Goal: Communication & Community: Answer question/provide support

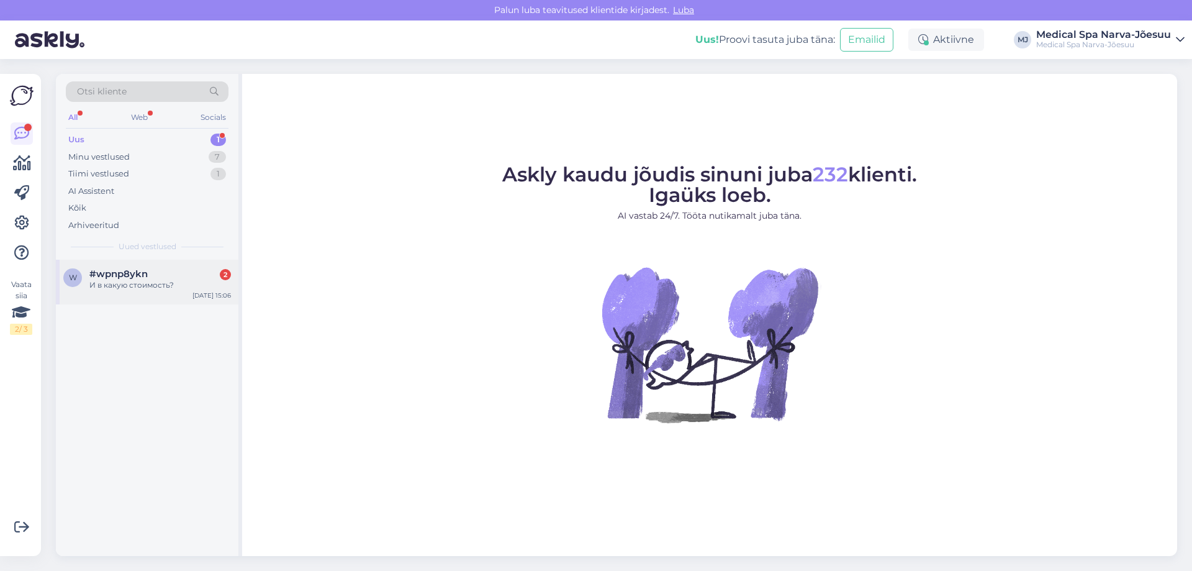
click at [227, 293] on div "[DATE] 15:06" at bounding box center [212, 295] width 39 height 9
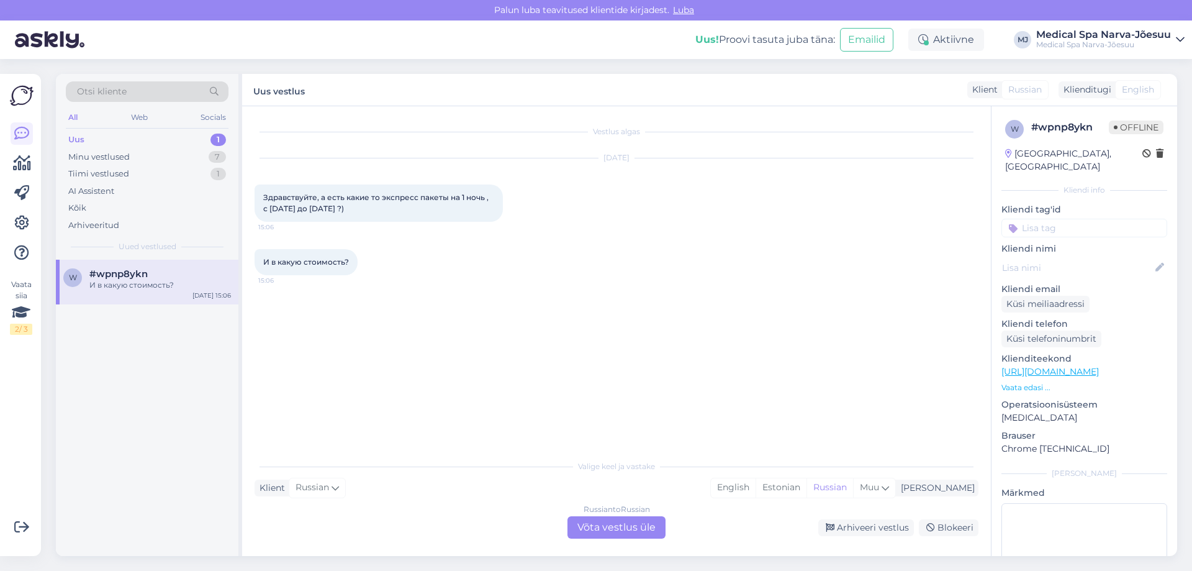
click at [638, 526] on div "Russian to Russian Võta vestlus üle" at bounding box center [617, 527] width 98 height 22
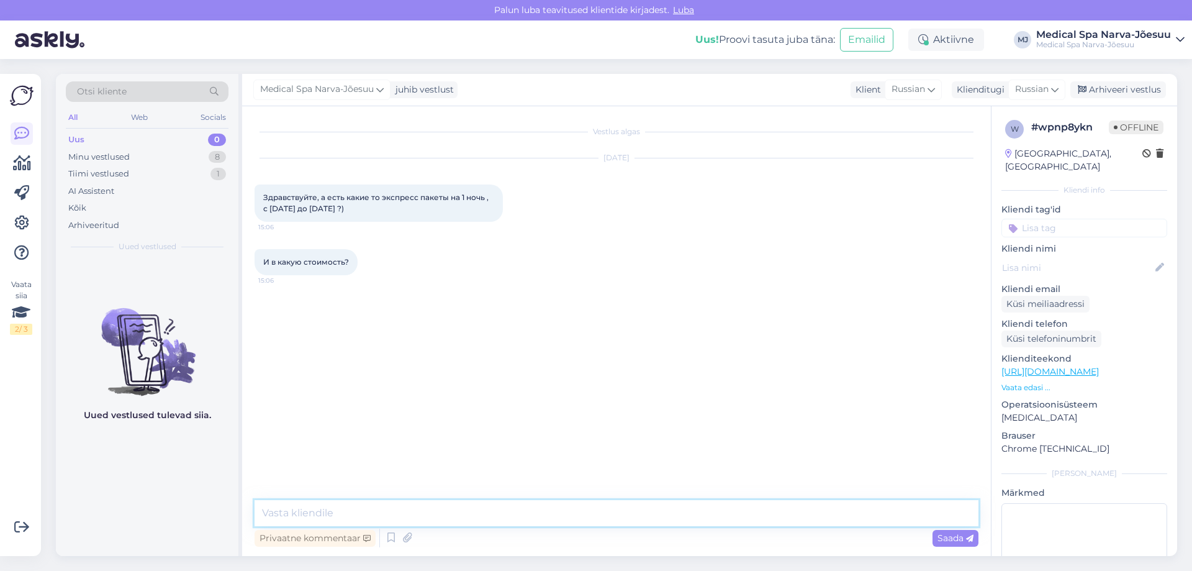
click at [396, 517] on textarea at bounding box center [617, 513] width 724 height 26
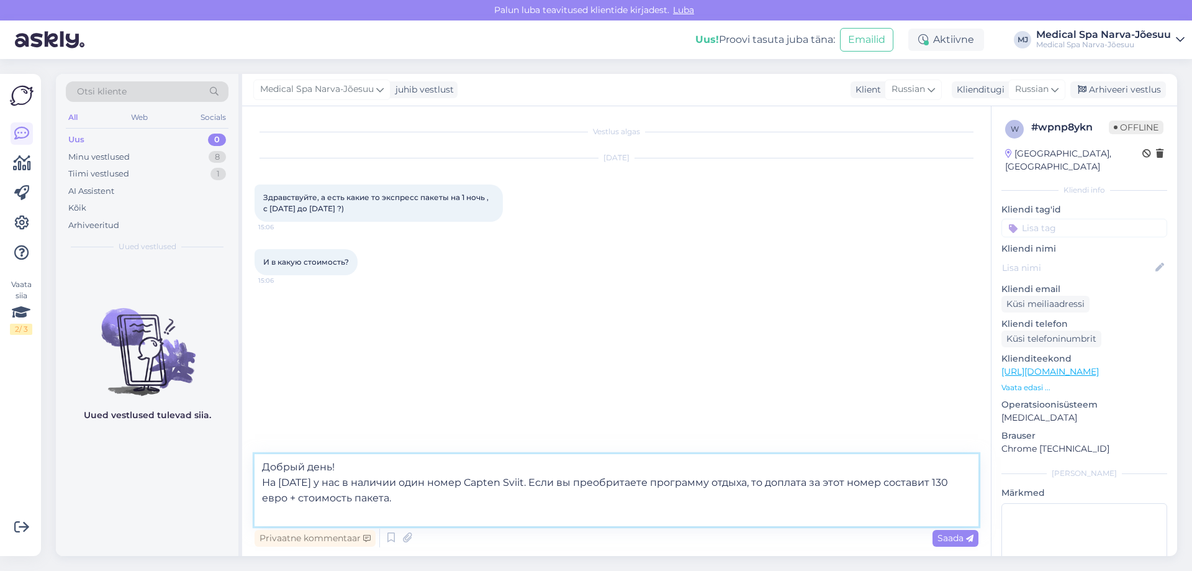
click at [599, 483] on textarea "Добрый день! На [DATE] у нас в наличии один номер Capten Sviit. Если вы преобри…" at bounding box center [617, 490] width 724 height 72
click at [630, 483] on textarea "Добрый день! На [DATE] у нас в наличии один номер Capten Sviit. Если вы преобри…" at bounding box center [617, 490] width 724 height 72
click at [504, 485] on textarea "Добрый день! На [DATE] у нас в наличии один номер Capten Sviit. Если вы преобре…" at bounding box center [617, 490] width 724 height 72
click at [476, 508] on textarea "Добрый день! На [DATE] у нас в наличии один номер Capten Sviit. Если вы преобре…" at bounding box center [617, 490] width 724 height 72
drag, startPoint x: 652, startPoint y: 483, endPoint x: 583, endPoint y: 484, distance: 69.6
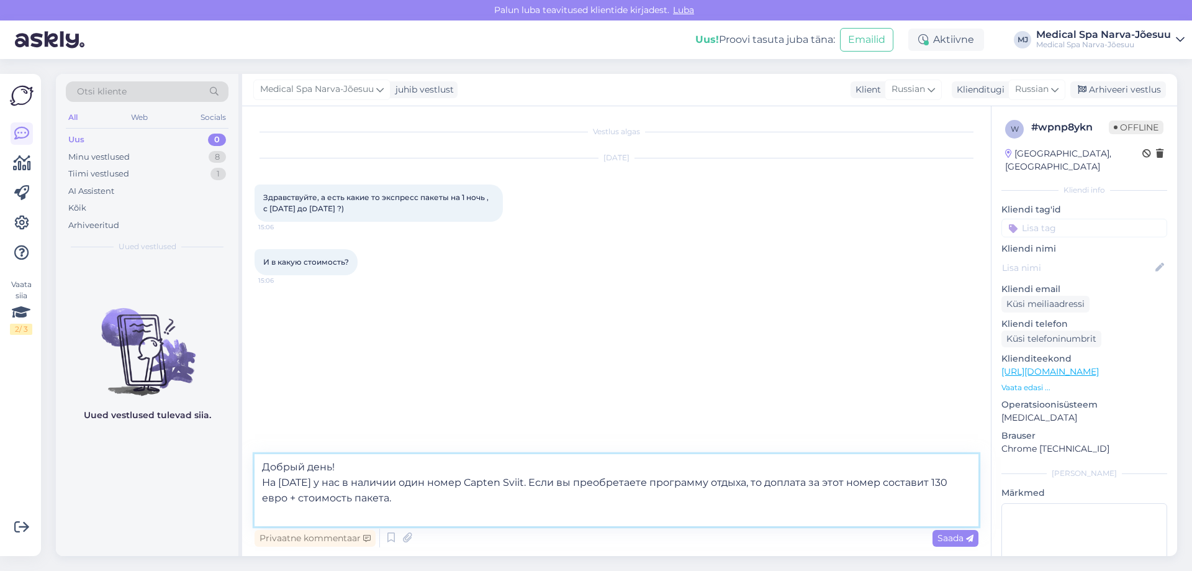
click at [583, 484] on textarea "Добрый день! На [DATE] у нас в наличии один номер Capten Sviit. Если вы преобре…" at bounding box center [617, 490] width 724 height 72
click at [342, 509] on textarea "Добрый день! На [DATE] у нас в наличии один номер Capten Sviit. Если вы приобре…" at bounding box center [617, 490] width 724 height 72
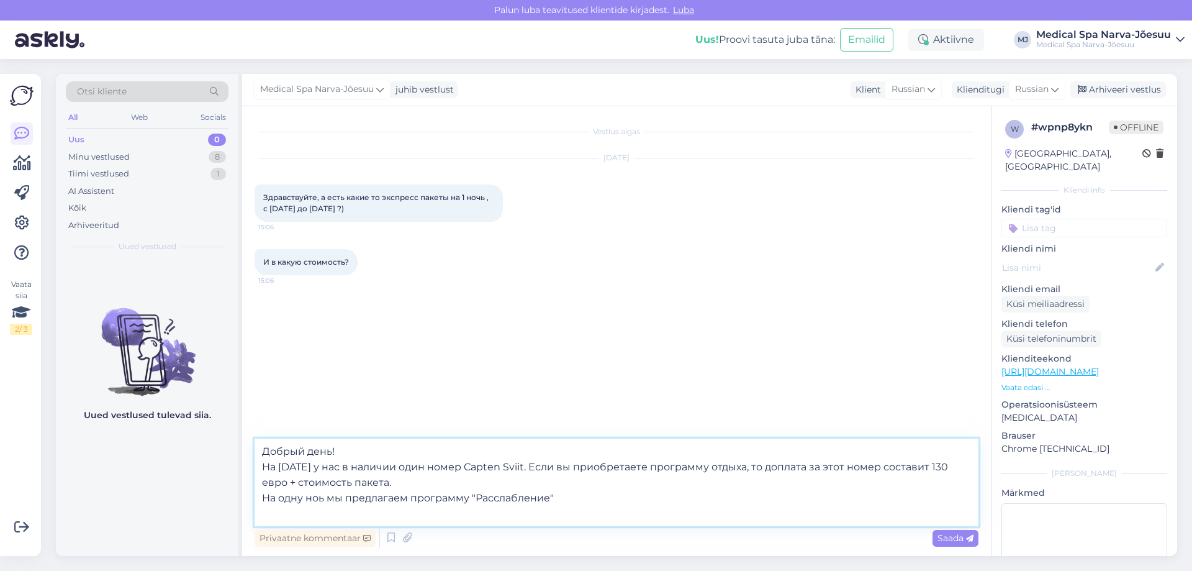
click at [319, 497] on textarea "Добрый день! На [DATE] у нас в наличии один номер Capten Sviit. Если вы приобре…" at bounding box center [617, 482] width 724 height 88
click at [279, 514] on textarea "Добрый день! На [DATE] у нас в наличии один номер Capten Sviit. Если вы приобре…" at bounding box center [617, 482] width 724 height 88
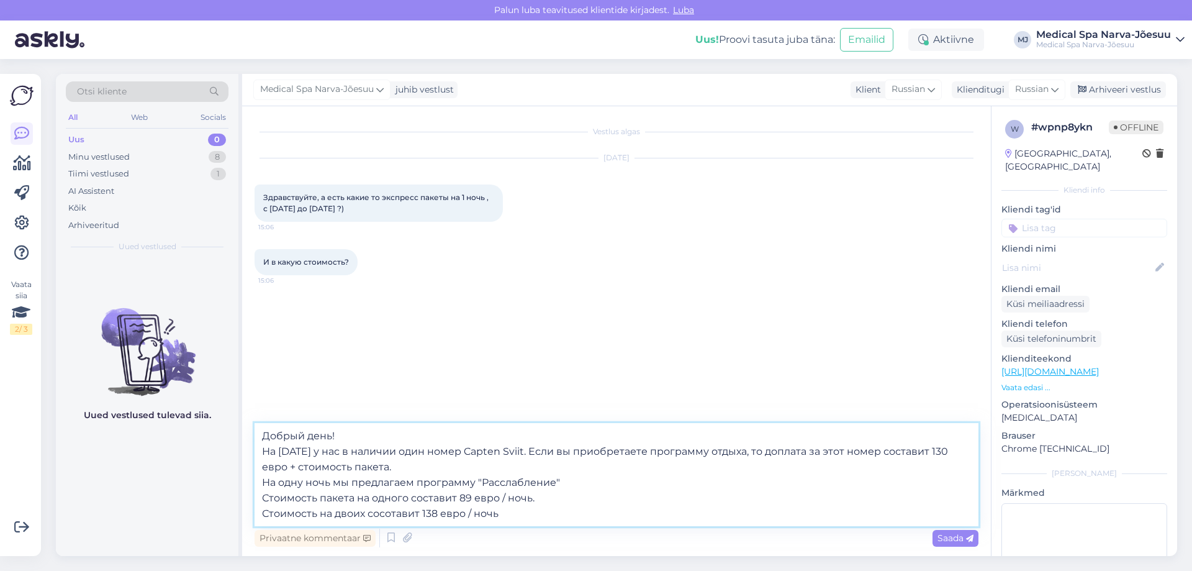
drag, startPoint x: 505, startPoint y: 514, endPoint x: 227, endPoint y: 453, distance: 284.2
click at [227, 453] on div "Otsi kliente All Web Socials Uus 0 Minu vestlused 8 Tiimi vestlused 1 AI Assist…" at bounding box center [617, 315] width 1122 height 482
paste textarea "шний день у нас в наличии остался один номер — Capten Sviit. При покупке оздоро…"
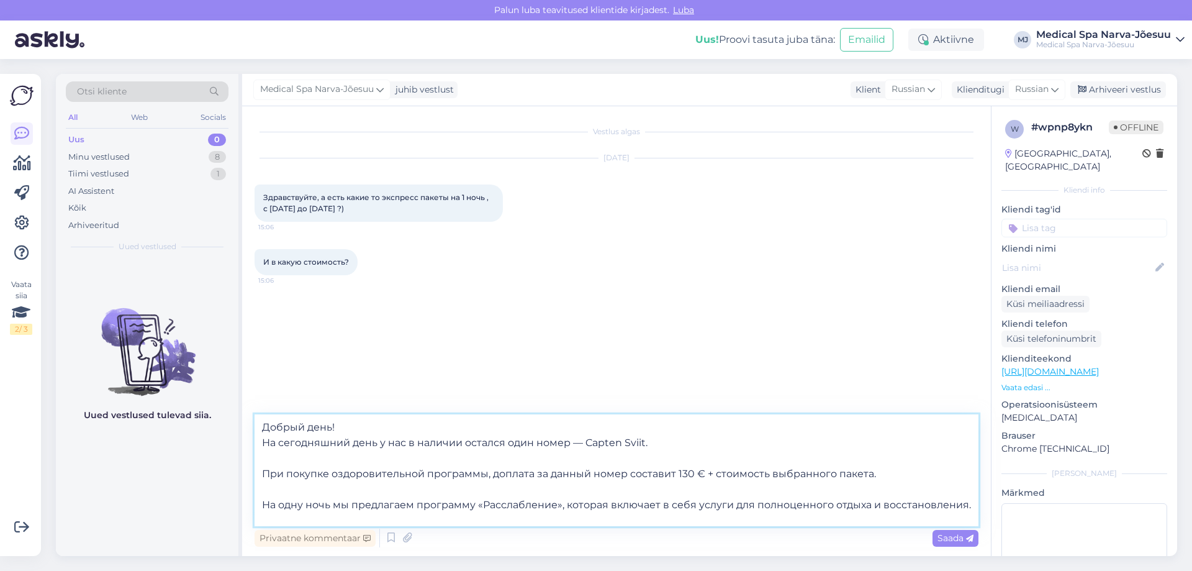
click at [352, 421] on textarea "Добрый день! На сегодняшний день у нас в наличии остался один номер — Capten Sv…" at bounding box center [617, 470] width 724 height 112
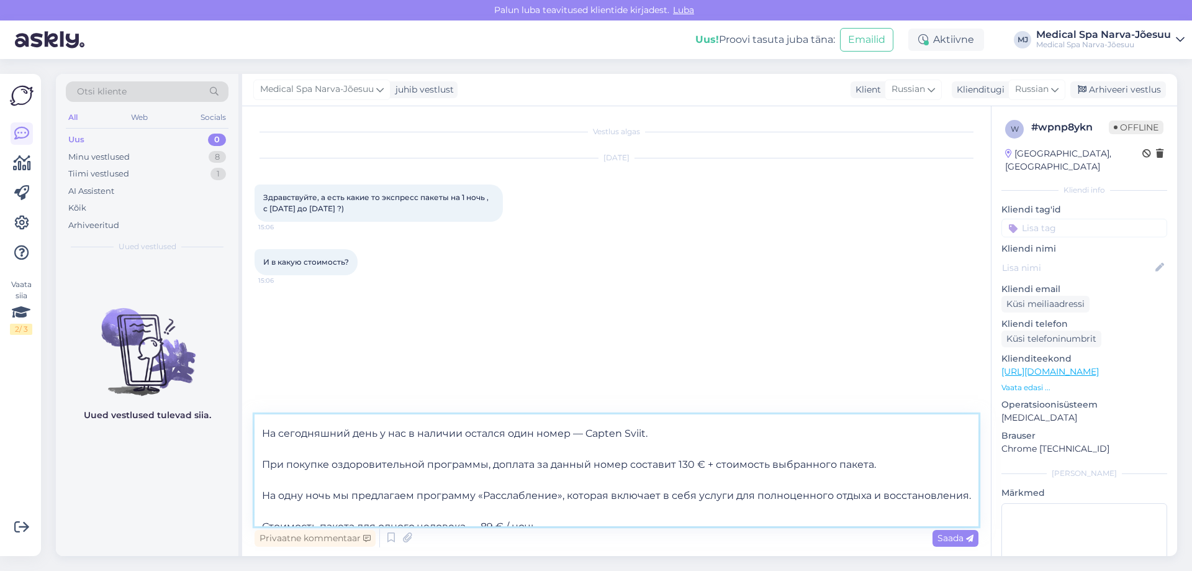
scroll to position [62, 0]
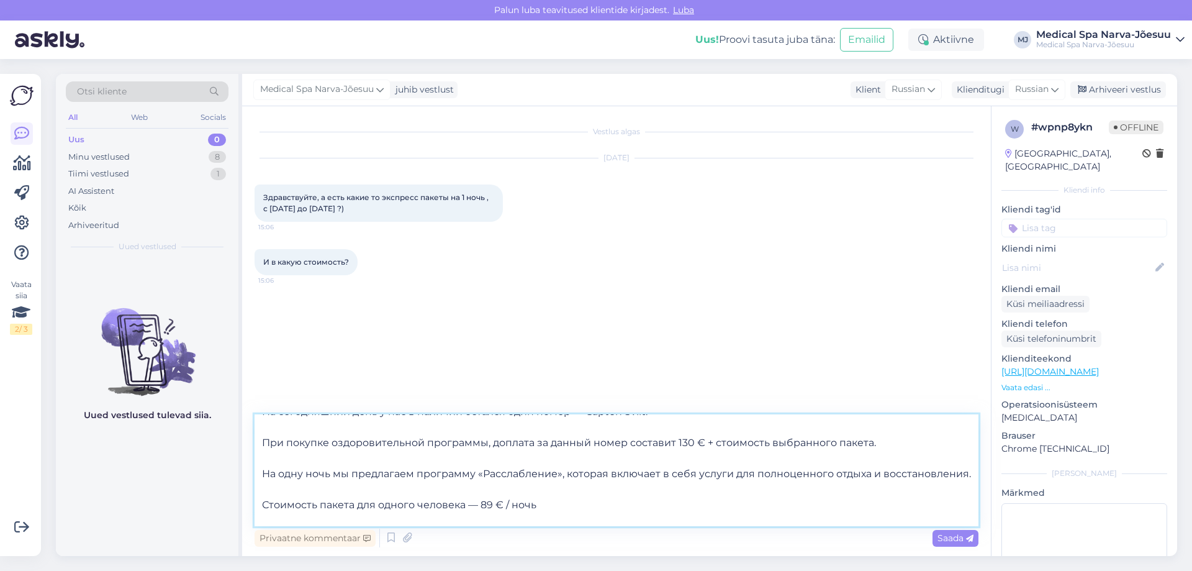
drag, startPoint x: 424, startPoint y: 442, endPoint x: 329, endPoint y: 446, distance: 95.1
click at [329, 446] on textarea "Добрый день! Благодарим за письмо. На сегодняшний день у нас в наличии остался …" at bounding box center [617, 470] width 724 height 112
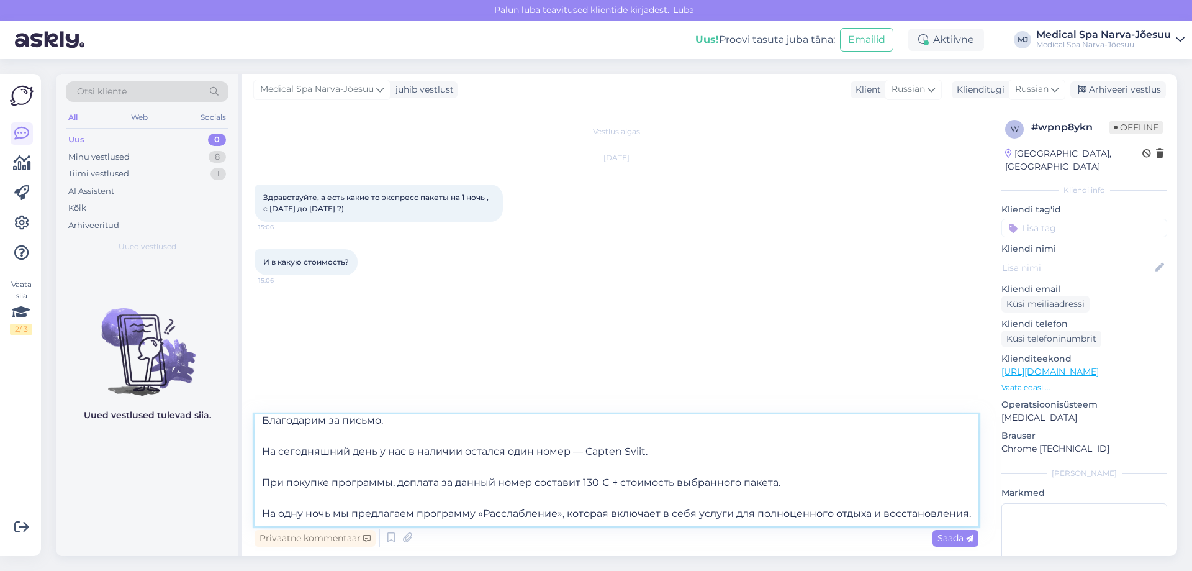
scroll to position [0, 0]
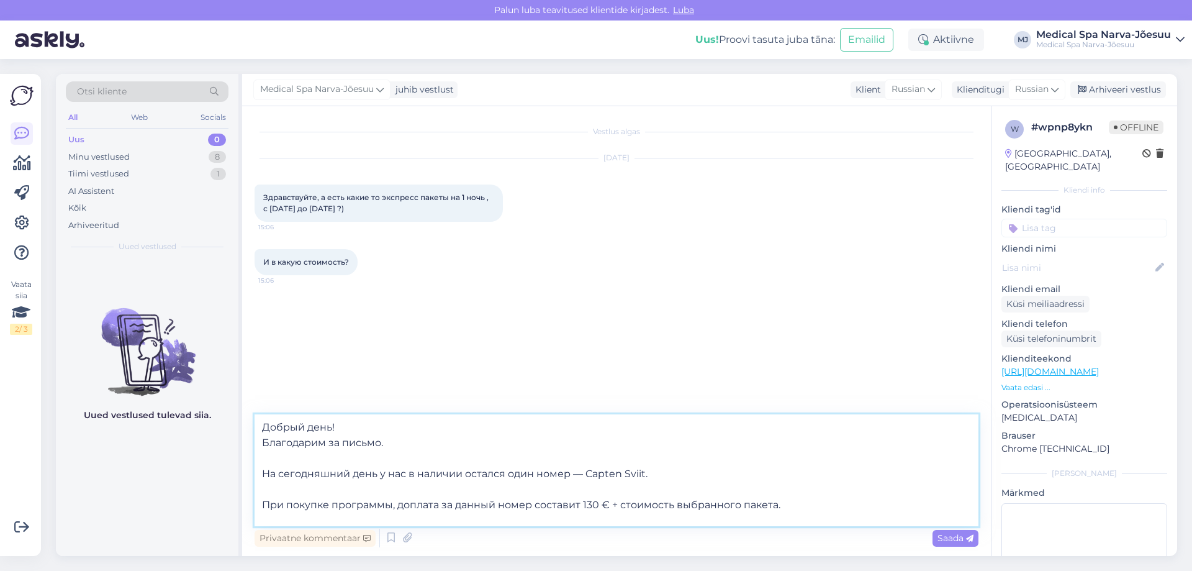
click at [261, 502] on textarea "Добрый день! Благодарим за письмо. На сегодняшний день у нас в наличии остался …" at bounding box center [617, 470] width 724 height 112
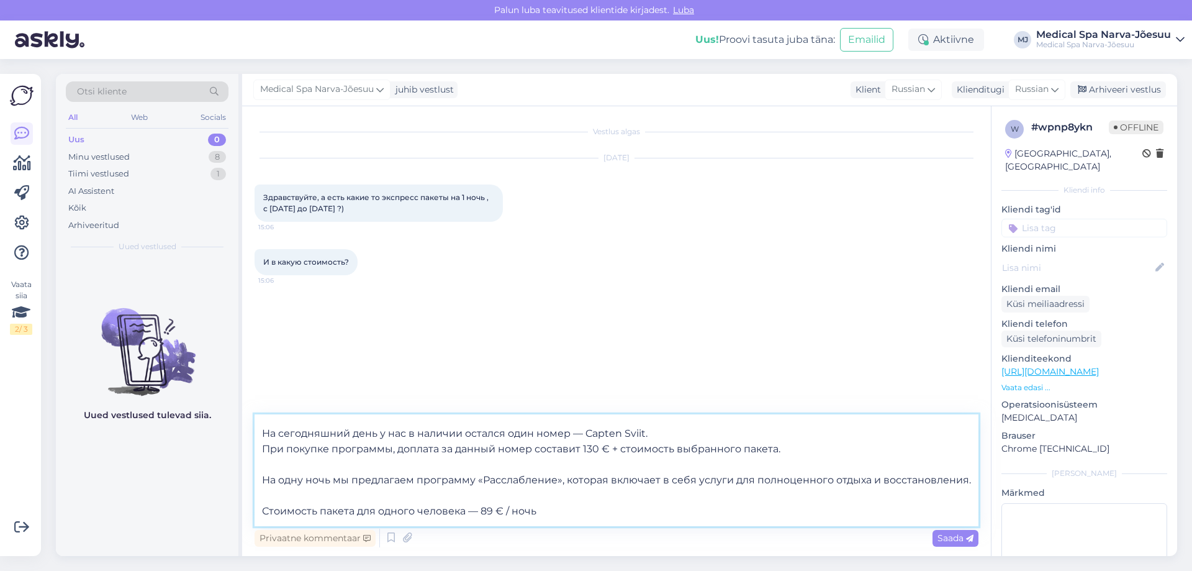
scroll to position [62, 0]
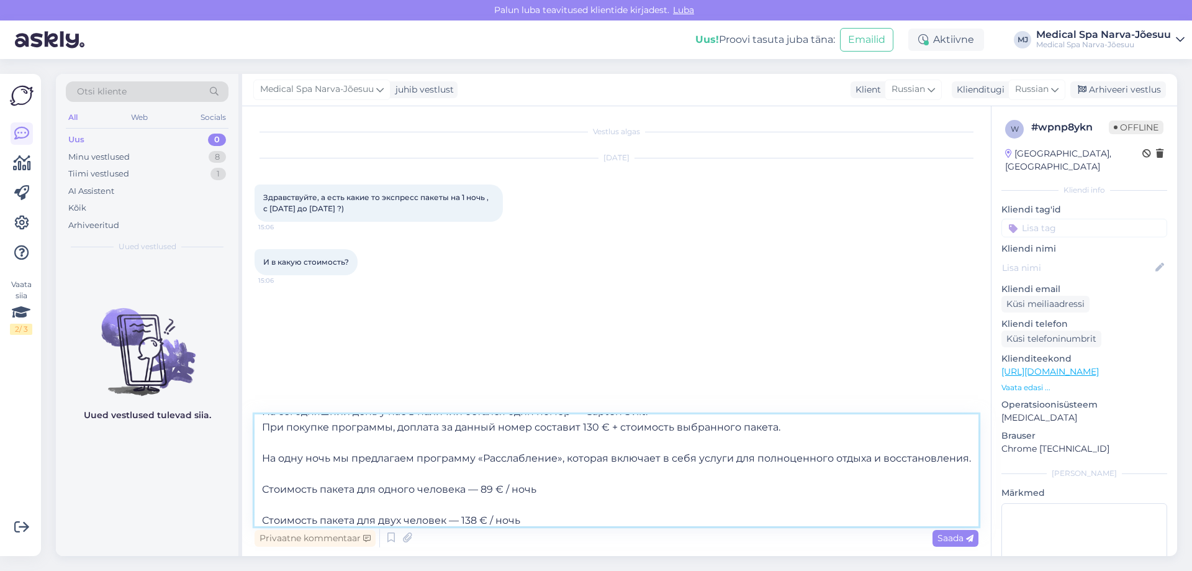
drag, startPoint x: 595, startPoint y: 479, endPoint x: 692, endPoint y: 456, distance: 99.6
click at [692, 456] on textarea "Добрый день! Благодарим за письмо. На сегодняшний день у нас в наличии остался …" at bounding box center [617, 470] width 724 height 112
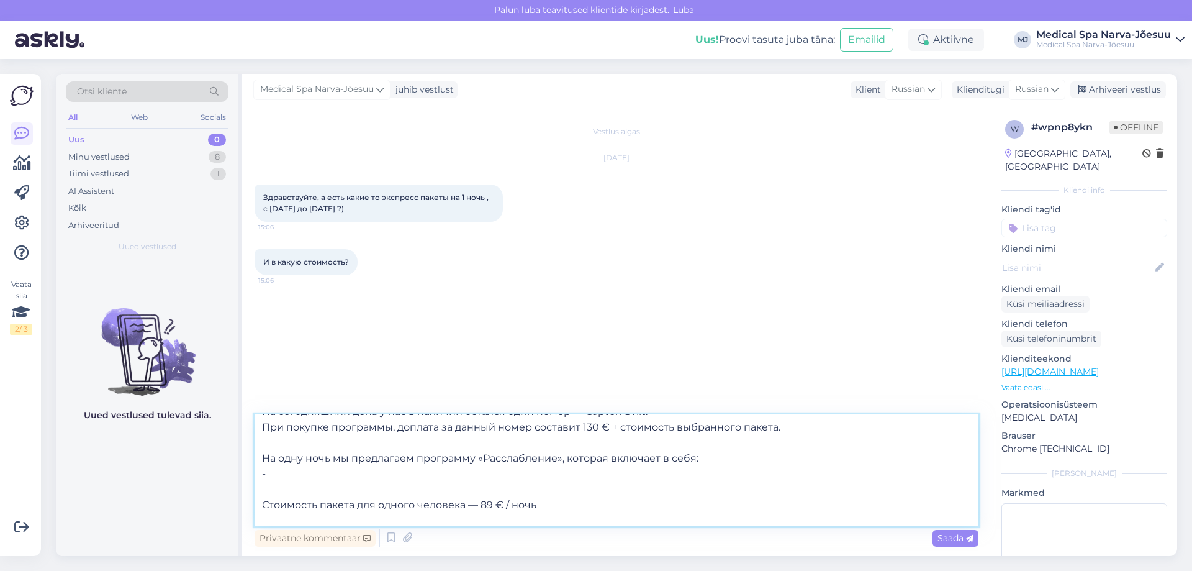
paste textarea "Размещение в двухместном или одноместном стандартном номере (Check in: 16:00 Ch…"
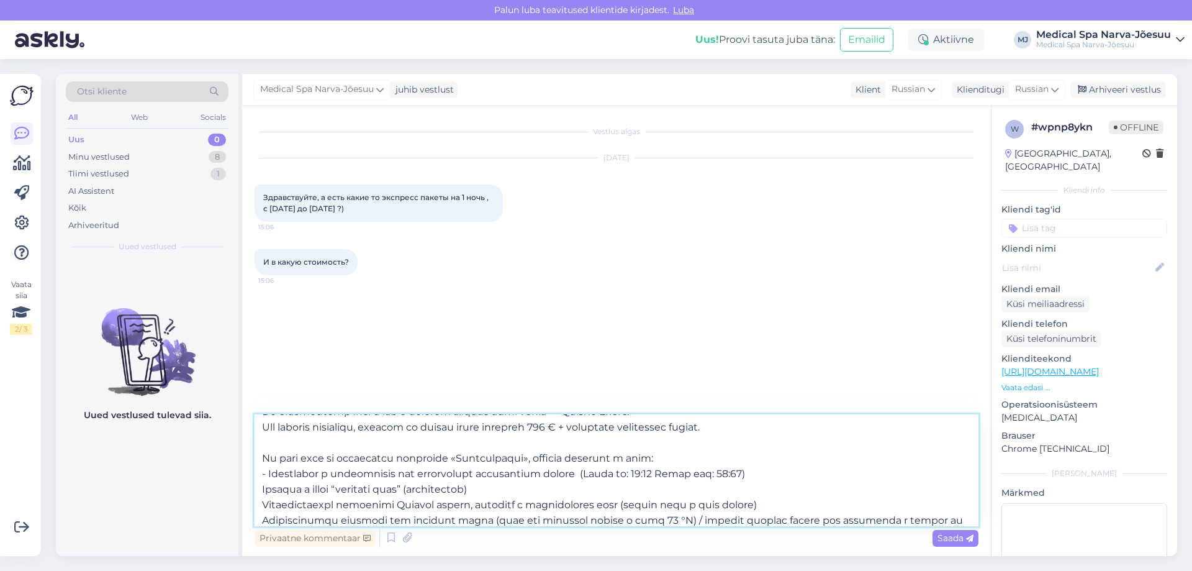
scroll to position [93, 0]
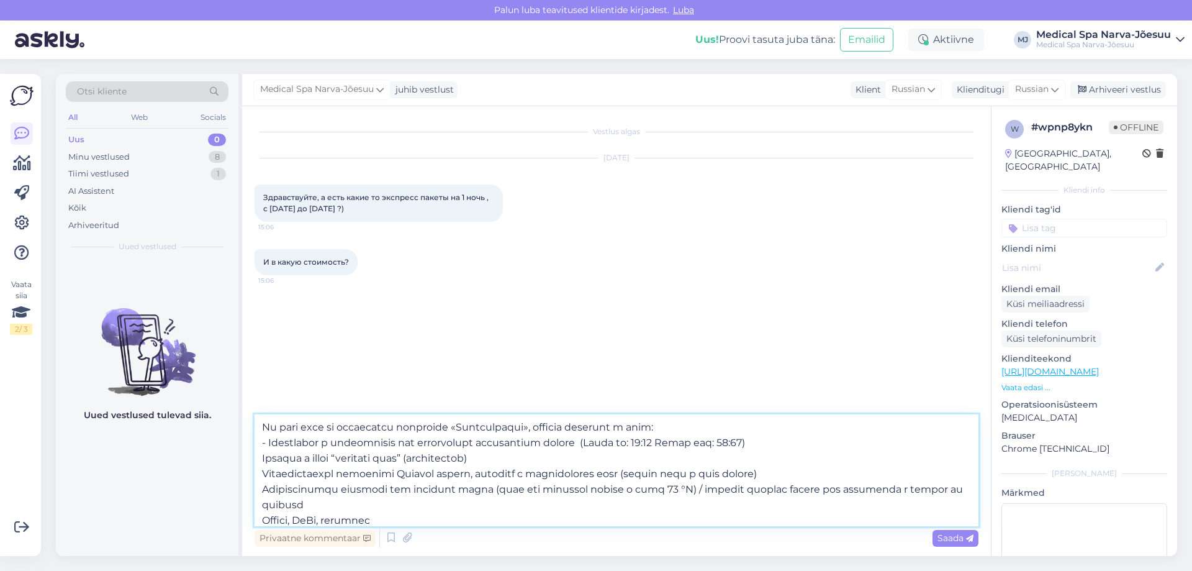
click at [260, 458] on textarea at bounding box center [617, 470] width 724 height 112
click at [253, 468] on div "Vestlus algas [DATE] Здравствуйте, а есть какие то экспресс пакеты на 1 ночь , …" at bounding box center [616, 331] width 749 height 450
click at [258, 474] on textarea at bounding box center [617, 470] width 724 height 112
click at [258, 487] on textarea at bounding box center [617, 470] width 724 height 112
click at [260, 516] on textarea at bounding box center [617, 470] width 724 height 112
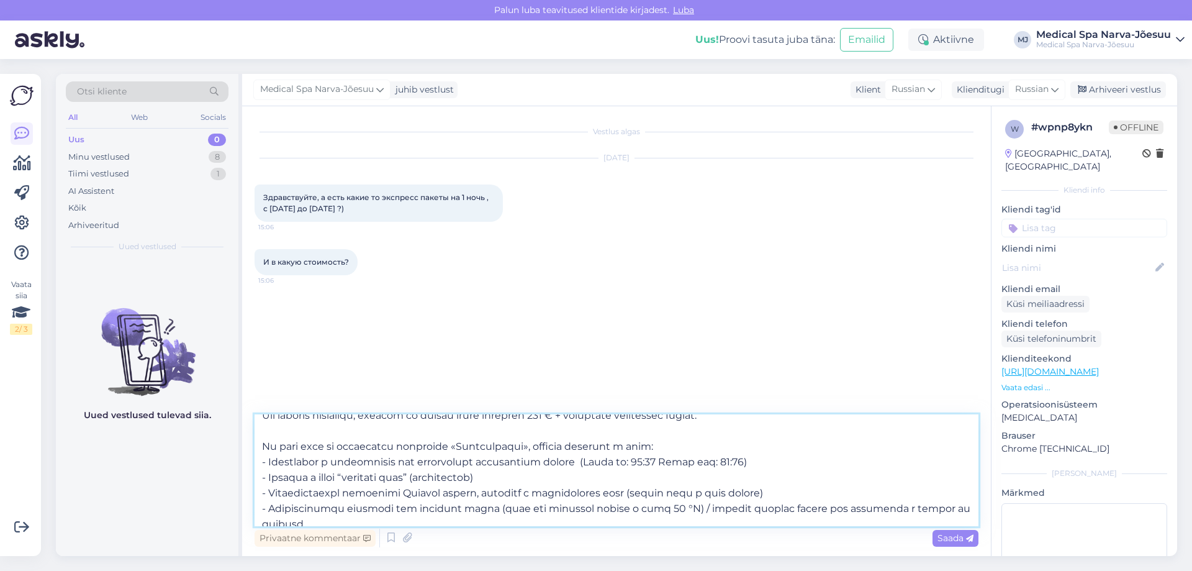
scroll to position [60, 0]
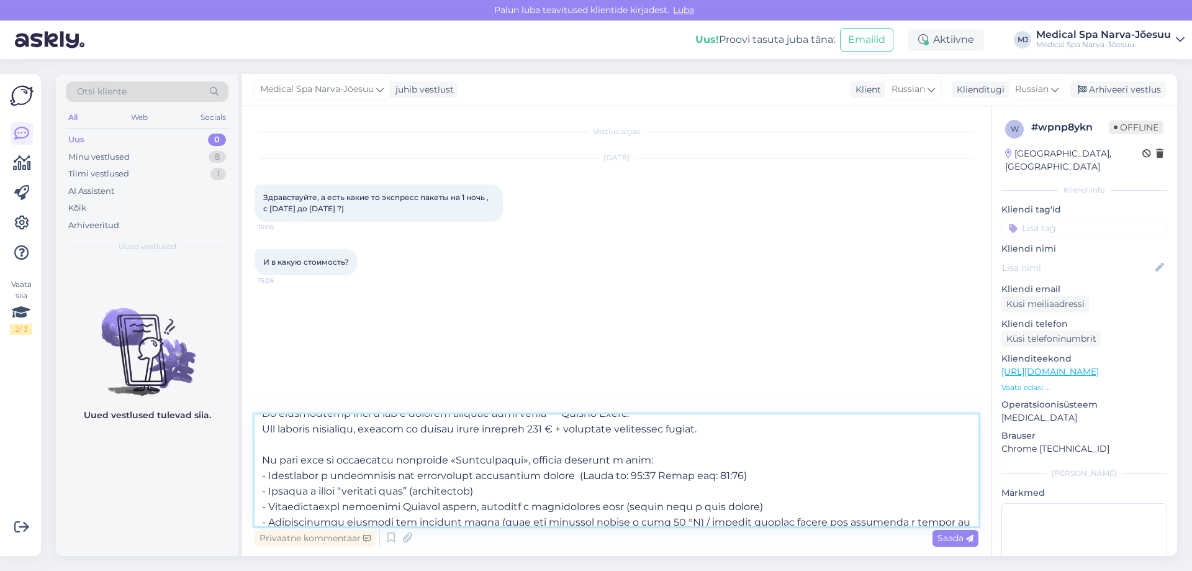
drag, startPoint x: 581, startPoint y: 439, endPoint x: 347, endPoint y: 478, distance: 237.3
click at [347, 478] on textarea at bounding box center [617, 470] width 724 height 112
click at [543, 491] on textarea at bounding box center [617, 470] width 724 height 112
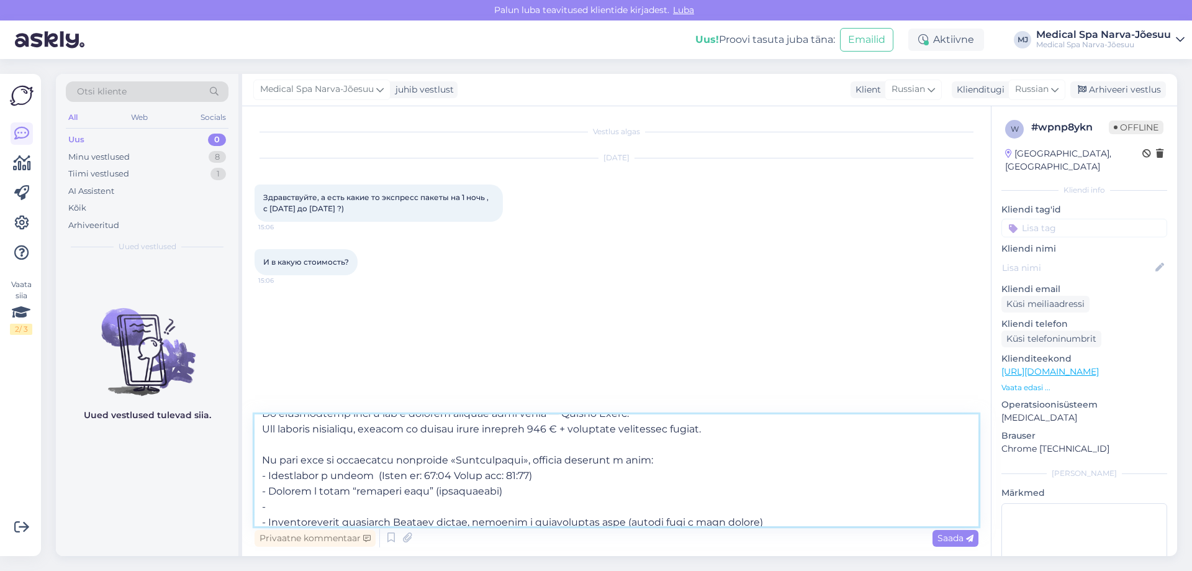
paste textarea "В программу входит ОДНА РАССЛАБЛЯЮЩАЯ ПРОЦЕДУРА"
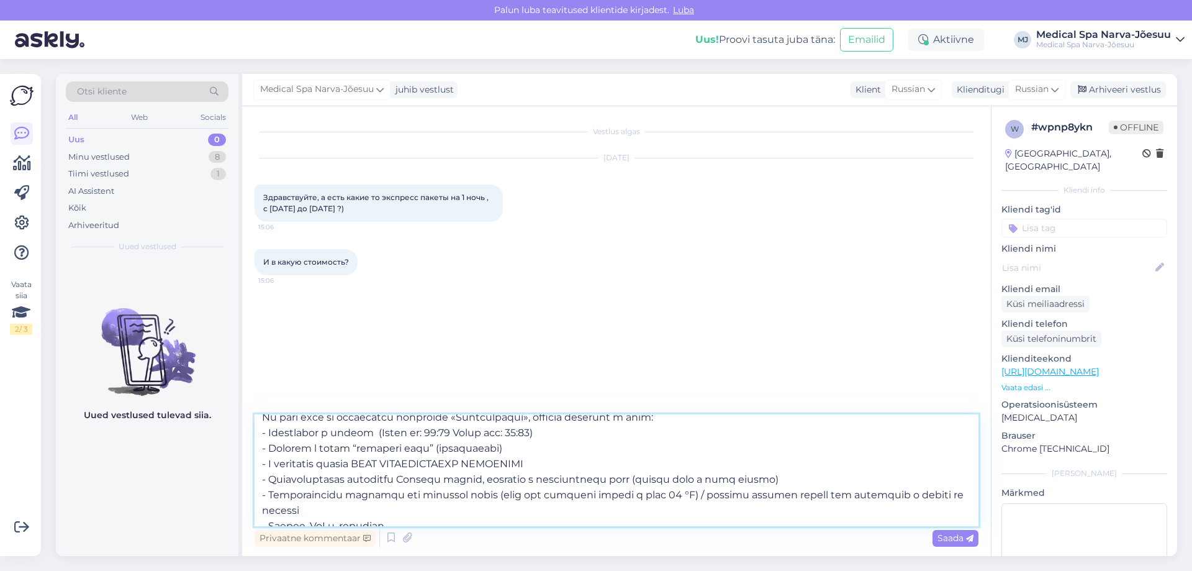
scroll to position [178, 0]
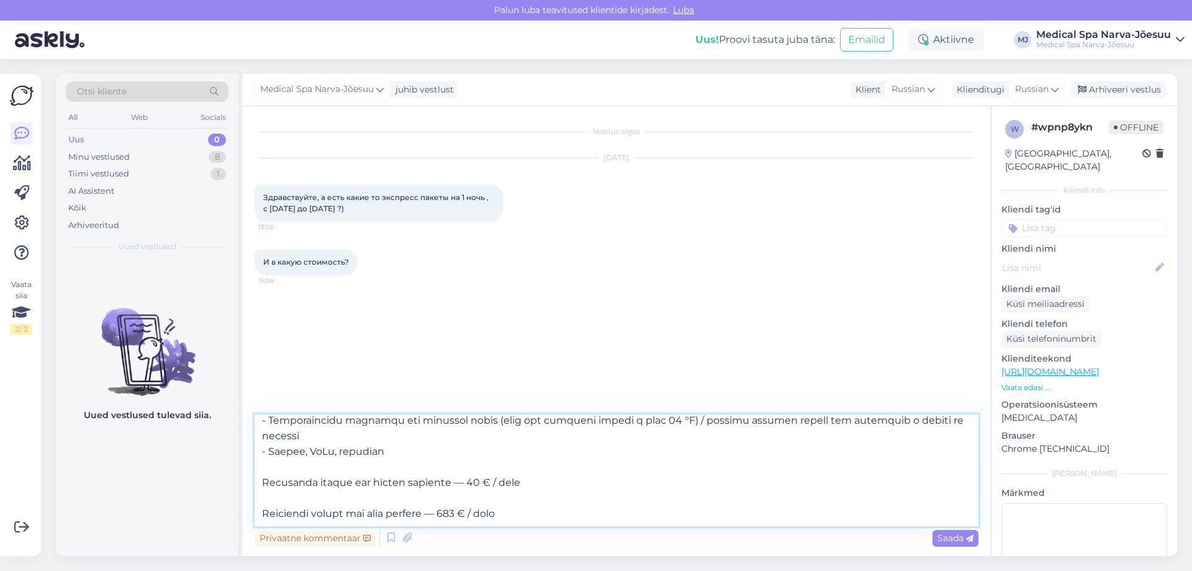
click at [265, 512] on textarea at bounding box center [617, 470] width 724 height 112
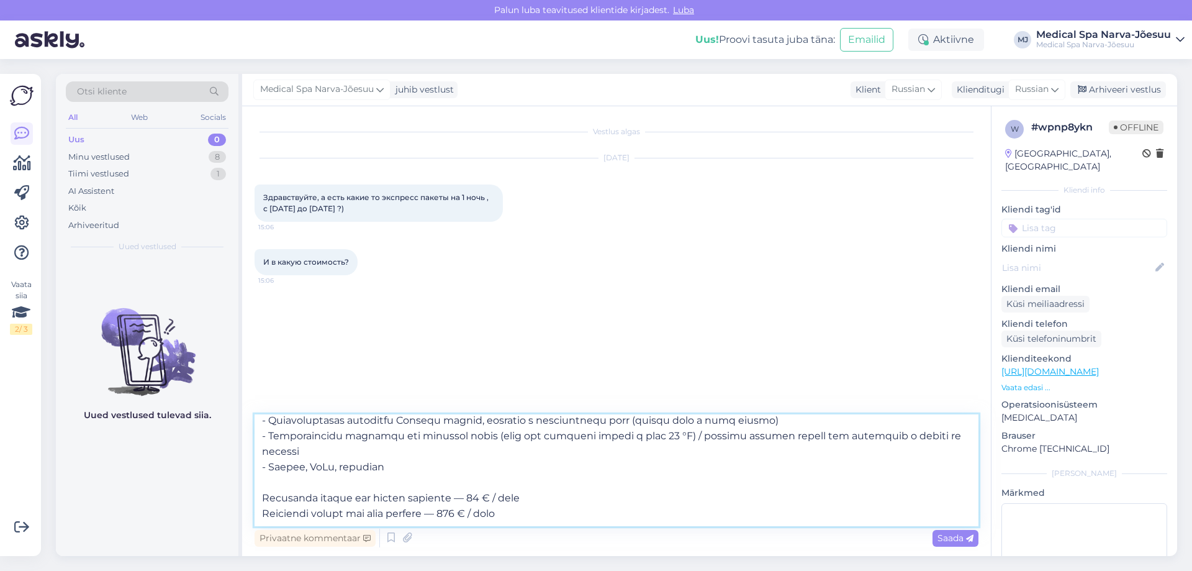
scroll to position [162, 0]
click at [543, 514] on textarea at bounding box center [617, 470] width 724 height 112
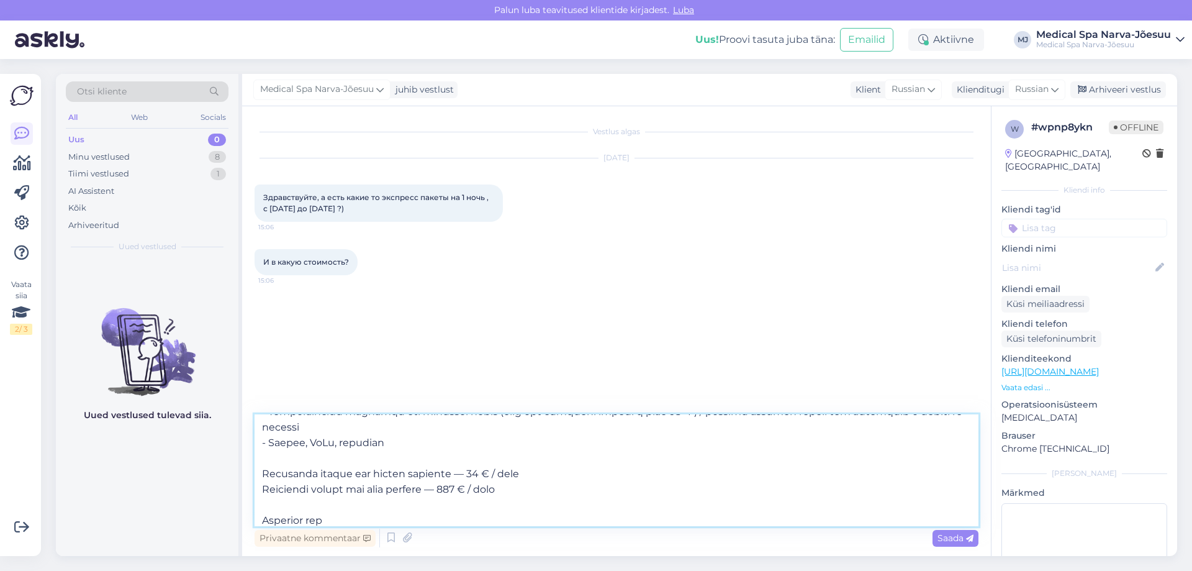
type textarea "Loremi dolo! Sitametcon ad elitse. Do eiusmodtemp inci u lab e dolorem aliquae …"
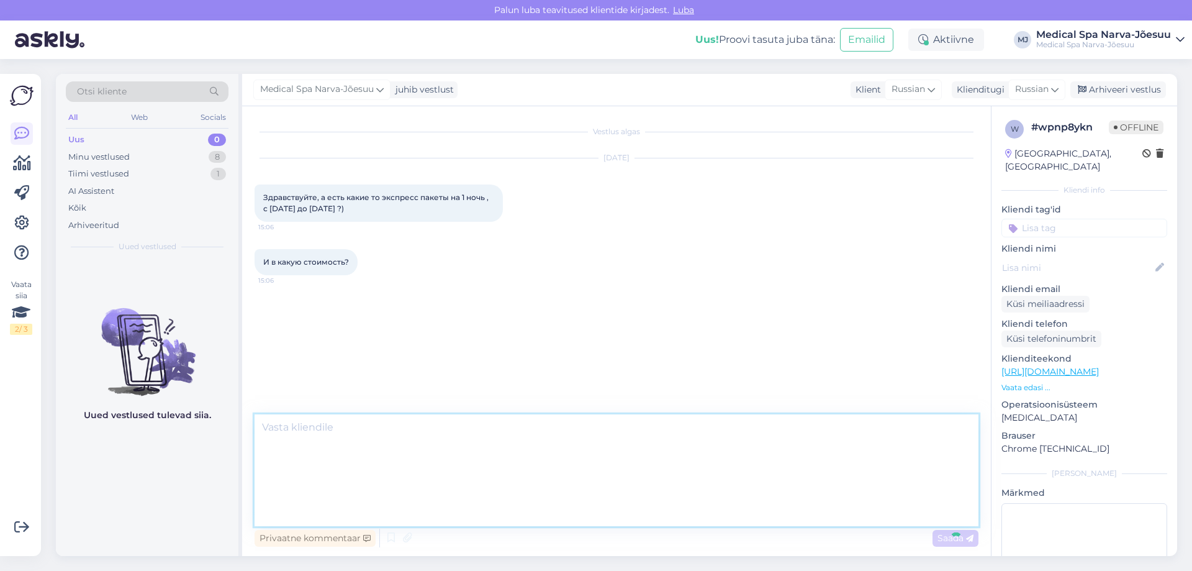
scroll to position [122, 0]
